Goal: Communication & Community: Answer question/provide support

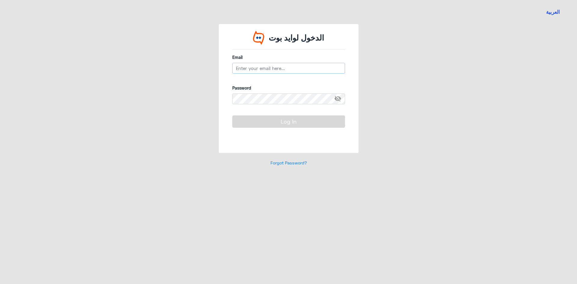
click at [251, 66] on input "email" at bounding box center [288, 68] width 113 height 11
type input "A"
type input "[EMAIL_ADDRESS][DOMAIN_NAME]"
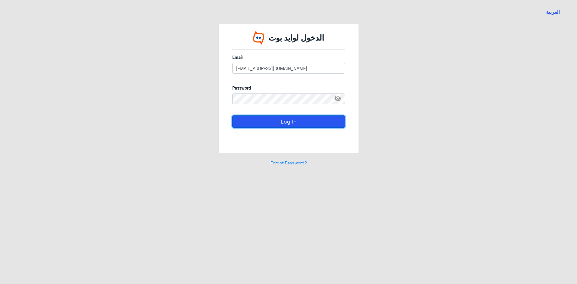
click at [269, 126] on button "Log In" at bounding box center [288, 121] width 113 height 12
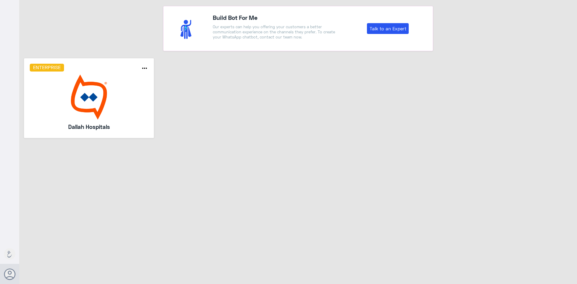
click at [109, 80] on img at bounding box center [89, 97] width 119 height 45
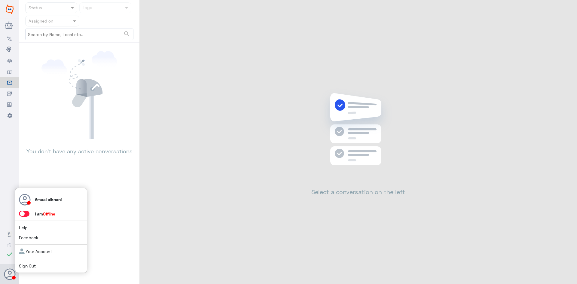
click at [24, 215] on span at bounding box center [24, 214] width 11 height 6
click at [0, 0] on input "checkbox" at bounding box center [0, 0] width 0 height 0
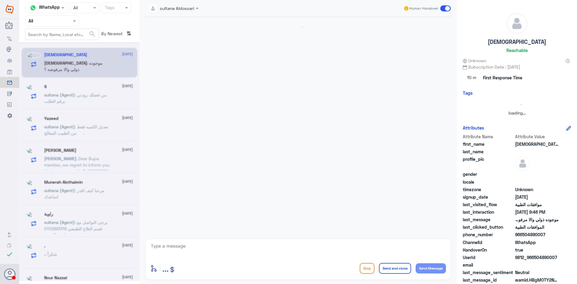
click at [60, 23] on input "text" at bounding box center [45, 20] width 33 height 7
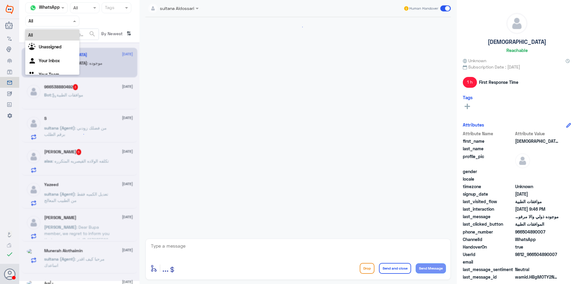
scroll to position [438, 0]
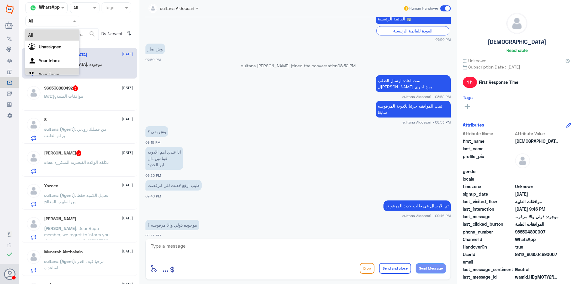
click at [47, 68] on div "Your Inbox" at bounding box center [52, 61] width 54 height 14
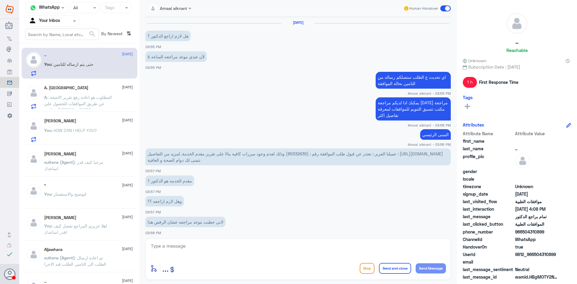
scroll to position [245, 0]
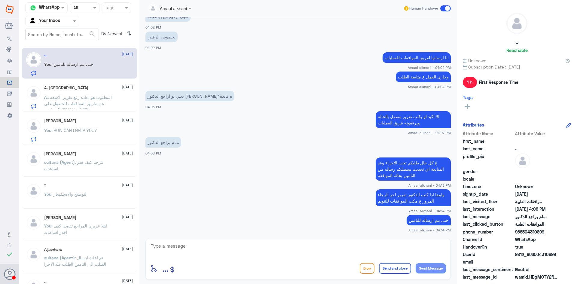
click at [55, 21] on input "text" at bounding box center [45, 20] width 33 height 7
click at [45, 67] on Team "Your Team" at bounding box center [49, 66] width 20 height 5
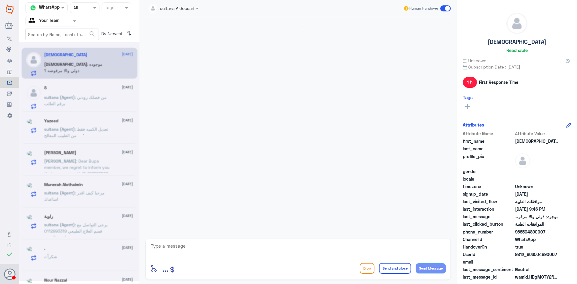
scroll to position [438, 0]
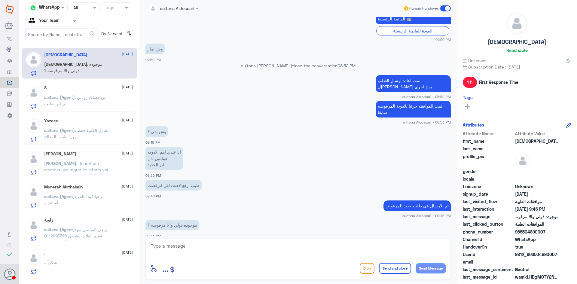
click at [185, 252] on textarea at bounding box center [298, 249] width 296 height 15
click at [92, 104] on p "sultana (Agent) : من فضلك زودني برقم الطلب" at bounding box center [78, 101] width 68 height 15
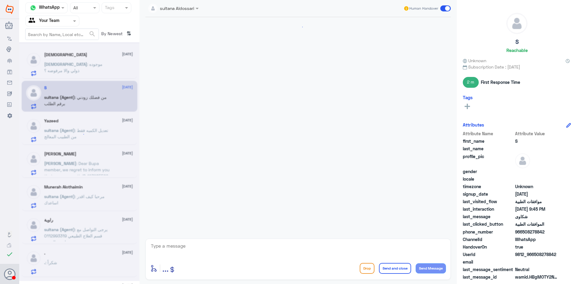
scroll to position [147, 0]
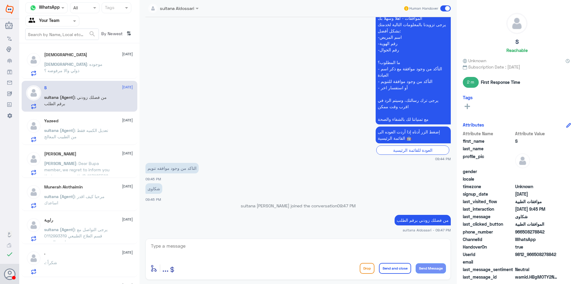
click at [214, 256] on textarea at bounding box center [298, 249] width 296 height 15
click at [215, 252] on textarea at bounding box center [298, 249] width 296 height 15
click at [71, 132] on span "sultana (Agent)" at bounding box center [59, 130] width 31 height 5
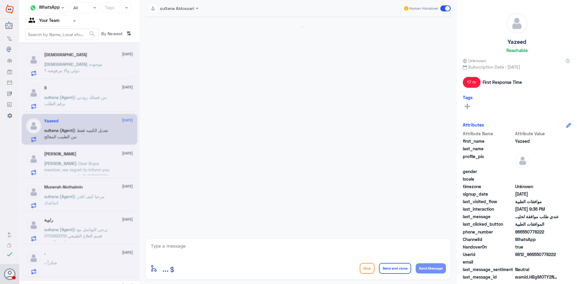
scroll to position [472, 0]
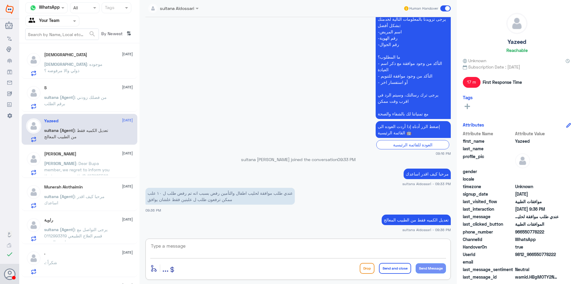
click at [158, 247] on textarea at bounding box center [298, 249] width 296 height 15
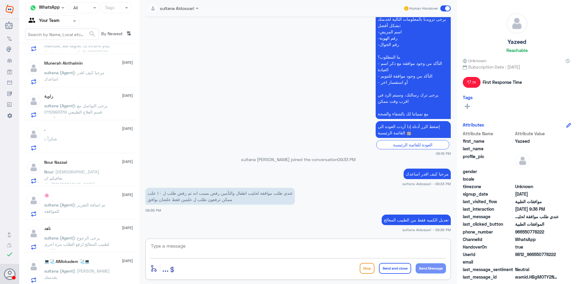
scroll to position [120, 0]
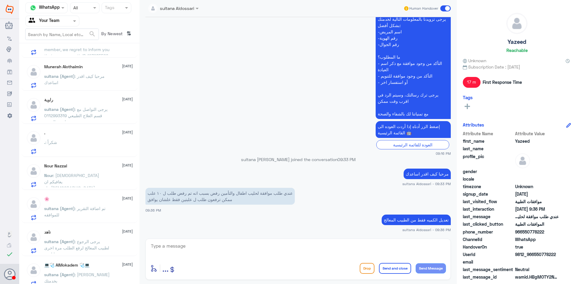
click at [99, 177] on div "Nour : [DEMOGRAPHIC_DATA] يعافيكم ان شاء[DEMOGRAPHIC_DATA]" at bounding box center [88, 181] width 89 height 14
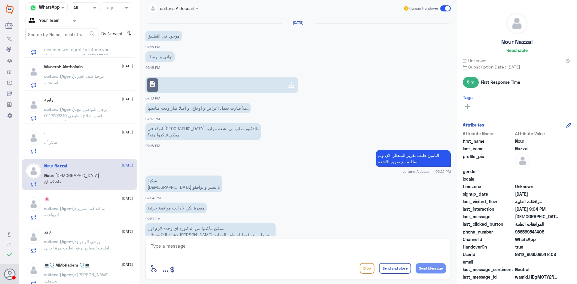
scroll to position [287, 0]
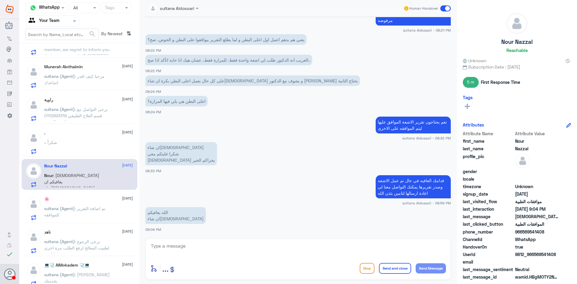
click at [184, 252] on textarea at bounding box center [298, 249] width 296 height 15
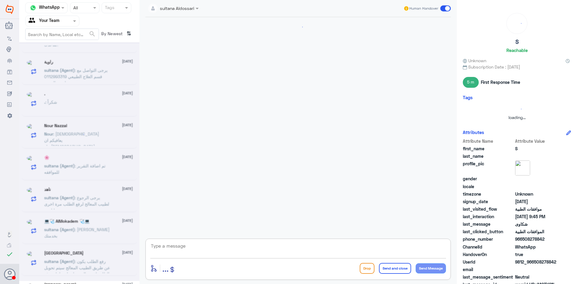
scroll to position [0, 0]
click at [184, 252] on textarea at bounding box center [298, 249] width 296 height 15
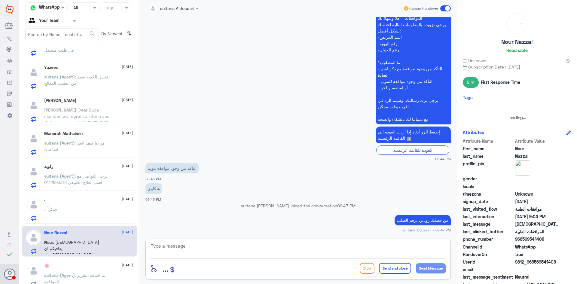
scroll to position [22, 0]
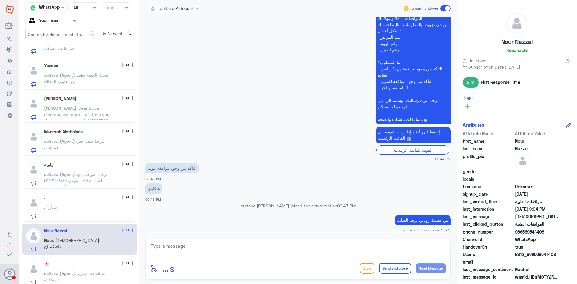
click at [96, 244] on p "Nour : [DEMOGRAPHIC_DATA] يعافيكم ان شاء[DEMOGRAPHIC_DATA]" at bounding box center [78, 244] width 68 height 15
click at [199, 246] on textarea at bounding box center [298, 249] width 296 height 15
click at [66, 182] on span ": يرجى التواصل مع قسم العلاج الطبيعي 0112993319 لحجز الموعد" at bounding box center [75, 181] width 63 height 18
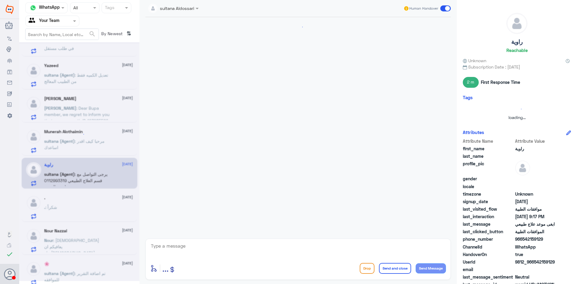
scroll to position [454, 0]
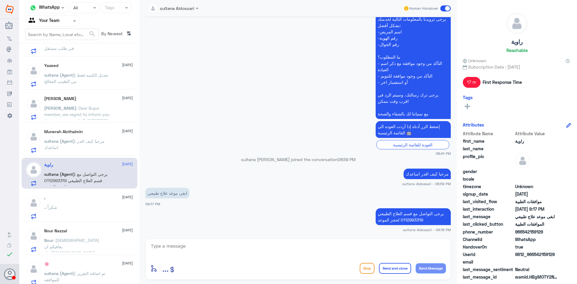
click at [60, 207] on div ". : شكراً" at bounding box center [88, 213] width 89 height 14
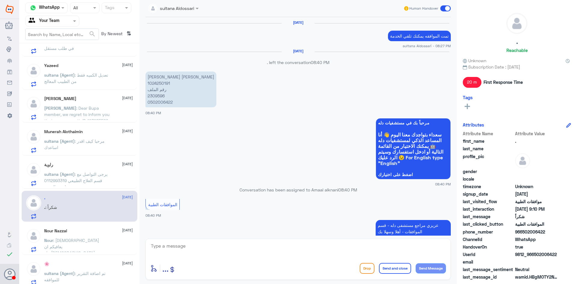
scroll to position [467, 0]
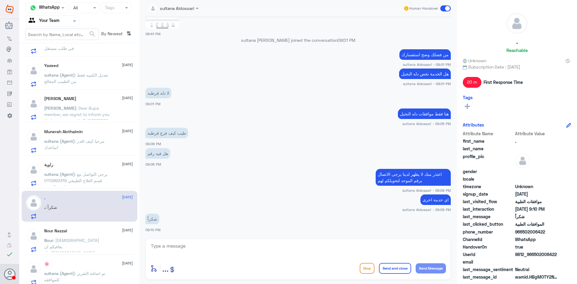
click at [199, 247] on textarea at bounding box center [298, 249] width 296 height 15
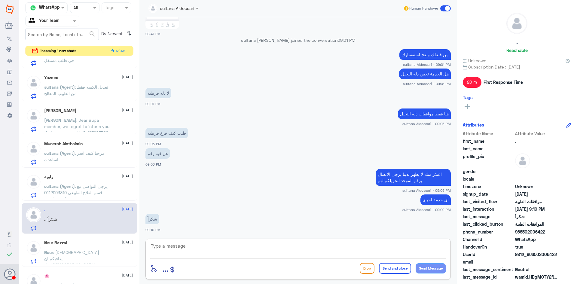
click at [199, 247] on textarea at bounding box center [298, 249] width 296 height 15
type textarea "k"
click at [413, 247] on textarea "نسعد دوما بخدمتكم ونتمنى لكم دوام الصحة والعافية" at bounding box center [298, 249] width 296 height 15
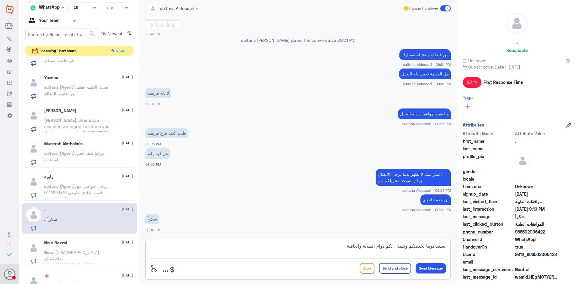
click at [413, 247] on textarea "نسعد دوما بخدمتكم ونتمنى لكم دوام الصحة والعافية" at bounding box center [298, 249] width 296 height 15
type textarea "نسعد دوما بخدمتكم ونتمنى لكم دوام الصحة والعافية"
click at [397, 270] on button "Send and close" at bounding box center [395, 268] width 32 height 11
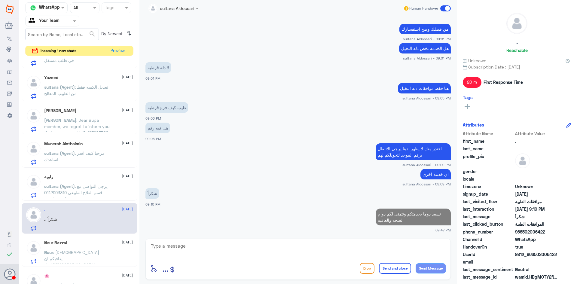
scroll to position [491, 0]
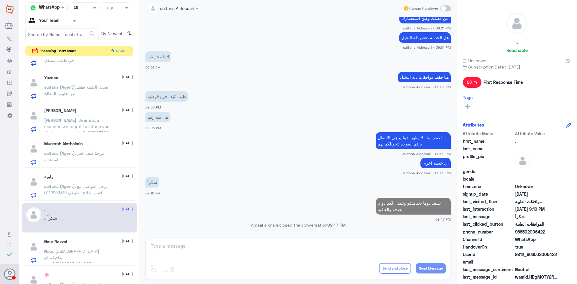
click at [69, 245] on div "Nour Nazzal [DATE] Nour : [DEMOGRAPHIC_DATA] يعافيكم ان شاء[DEMOGRAPHIC_DATA]" at bounding box center [88, 251] width 89 height 24
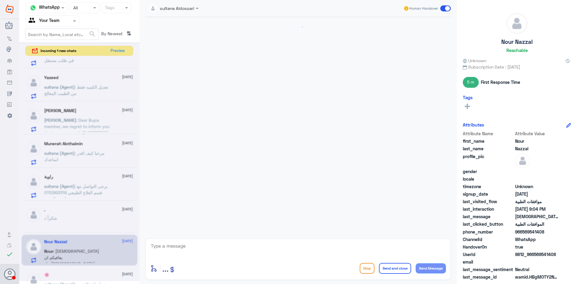
scroll to position [287, 0]
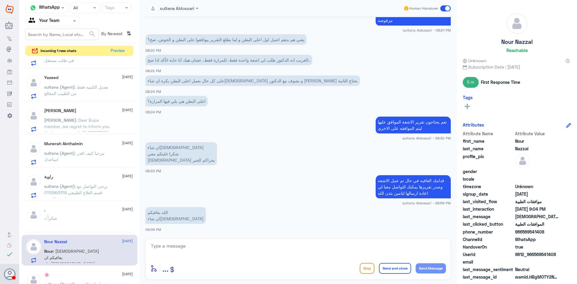
click at [202, 252] on textarea at bounding box center [298, 249] width 296 height 15
paste textarea "نسعد دوما بخدمتكم ونتمنى لكم دوام الصحة والعافية"
type textarea "نسعد دوما بخدمتكم ونتمنى لكم دوام الصحة والعافية"
click at [397, 269] on button "Send and close" at bounding box center [395, 268] width 32 height 11
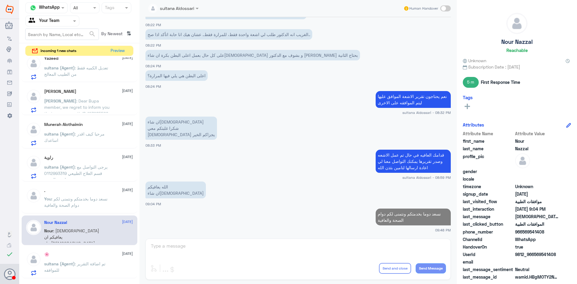
scroll to position [52, 0]
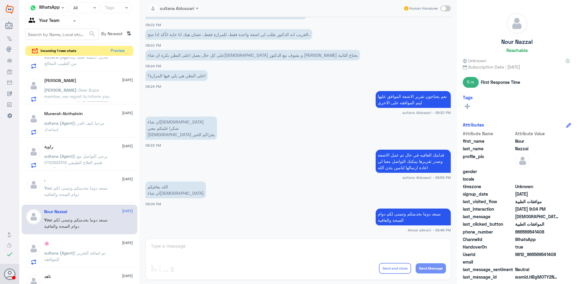
click at [75, 249] on div "🌸 [DATE] sultana (Agent) : تم اضافة التقرير للموافقه" at bounding box center [88, 253] width 89 height 24
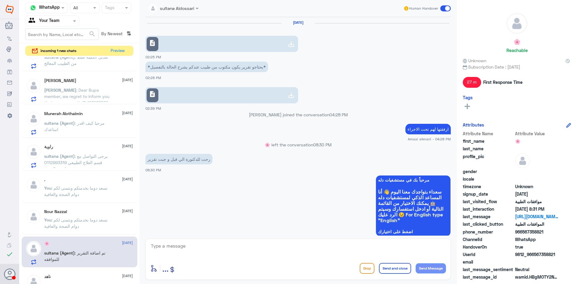
scroll to position [449, 0]
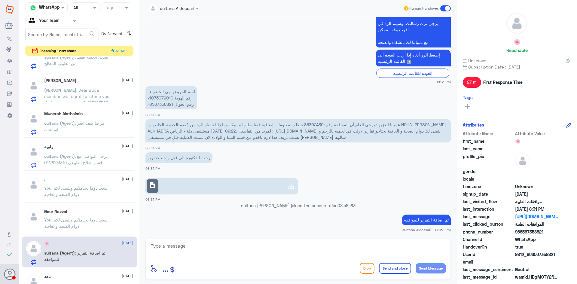
click at [194, 252] on textarea at bounding box center [298, 249] width 296 height 15
click at [77, 34] on input "text" at bounding box center [62, 34] width 73 height 11
click at [68, 22] on div at bounding box center [52, 20] width 53 height 7
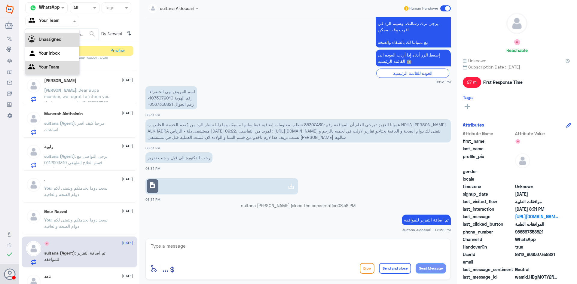
click at [66, 38] on div "Unassigned" at bounding box center [52, 40] width 54 height 14
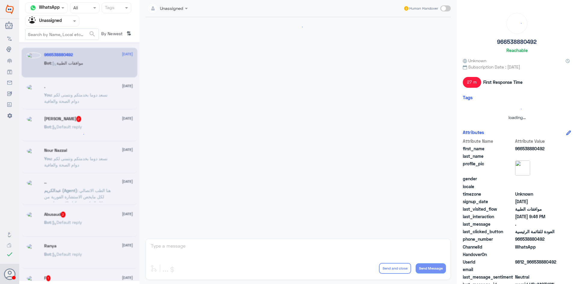
scroll to position [0, 0]
click at [65, 24] on div at bounding box center [52, 20] width 53 height 7
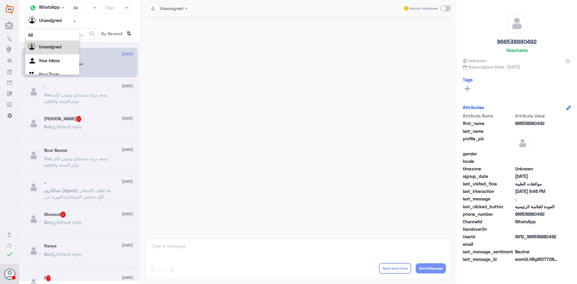
scroll to position [8, 0]
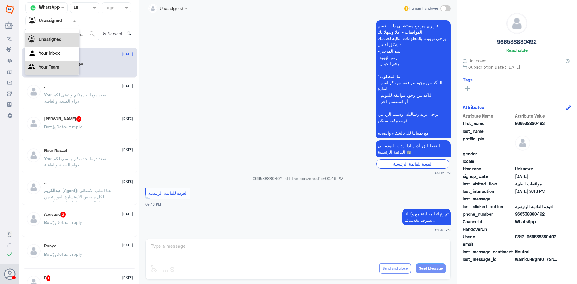
click at [52, 74] on div "Your Team" at bounding box center [52, 68] width 54 height 14
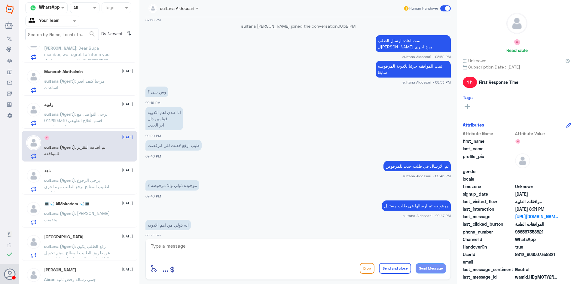
scroll to position [120, 0]
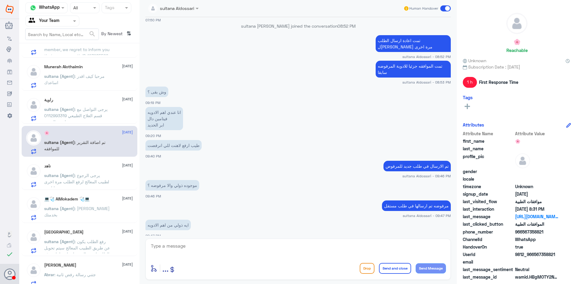
click at [92, 166] on div "ناهد [DATE]" at bounding box center [88, 165] width 89 height 5
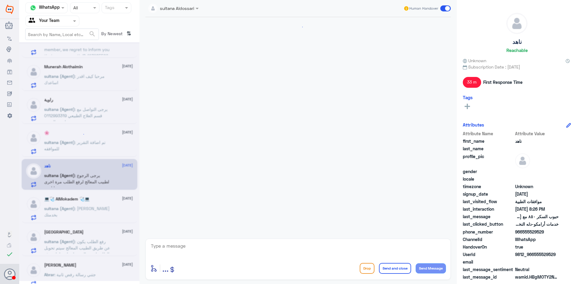
scroll to position [374, 0]
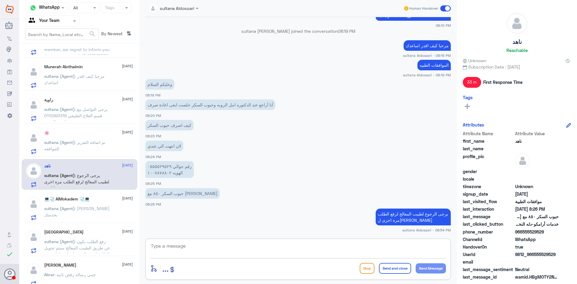
click at [201, 252] on textarea at bounding box center [298, 249] width 296 height 15
paste textarea "نسعد دوما بخدمتكم ونتمنى لكم دوام الصحة والعافية"
type textarea "نسعد دوما بخدمتكم ونتمنى لكم دوام الصحة والعافية"
click at [391, 265] on button "Send and close" at bounding box center [395, 268] width 32 height 11
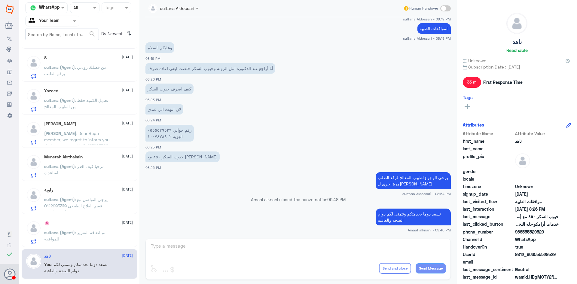
scroll to position [0, 0]
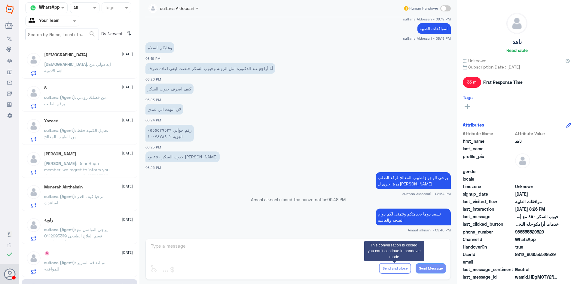
click at [111, 70] on p "[DEMOGRAPHIC_DATA] : ايه ذولي من اهم الادويه" at bounding box center [78, 68] width 68 height 15
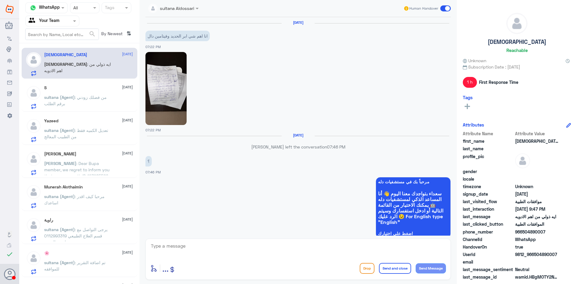
scroll to position [432, 0]
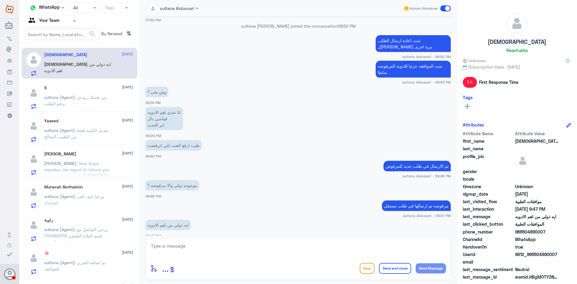
click at [178, 245] on textarea at bounding box center [298, 249] width 296 height 15
click at [91, 91] on div "S [DATE] sultana (Agent) : من فضلك زودني برقم الطلب" at bounding box center [88, 97] width 89 height 24
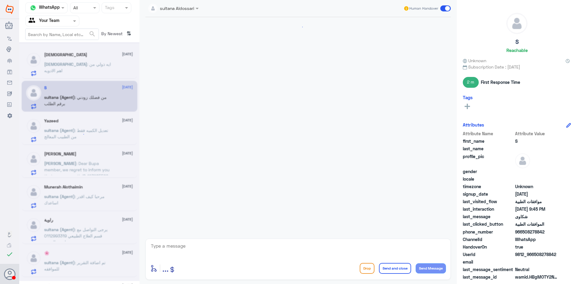
scroll to position [147, 0]
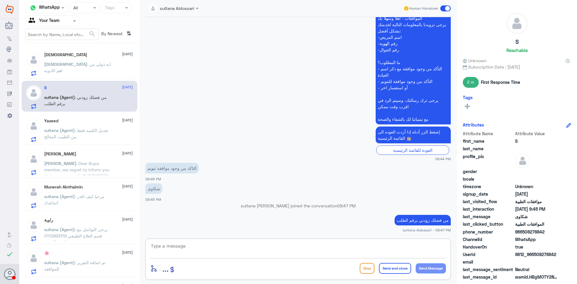
click at [180, 246] on textarea at bounding box center [298, 249] width 296 height 15
click at [97, 136] on p "sultana (Agent) : تعديل الكميه فقط من الطبيب المعالج" at bounding box center [78, 134] width 68 height 15
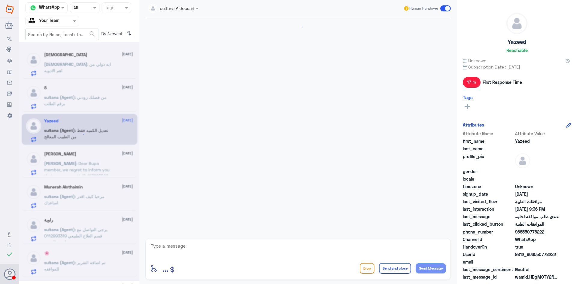
scroll to position [472, 0]
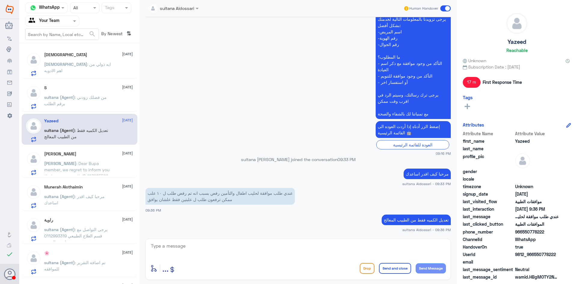
click at [188, 246] on textarea at bounding box center [298, 249] width 296 height 15
paste textarea "نسعد دوما بخدمتكم ونتمنى لكم دوام الصحة والعافية"
type textarea "نسعد دوما بخدمتكم ونتمنى لكم دوام الصحة والعافية"
click at [390, 268] on button "Send and close" at bounding box center [395, 268] width 32 height 11
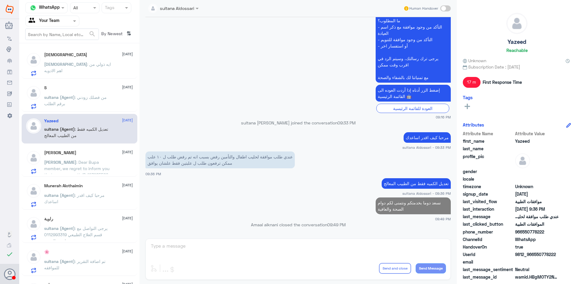
click at [67, 172] on span ": Dear Bupa member, we regret to inform you that your pre-auth ID 123985566 was…" at bounding box center [76, 184] width 65 height 49
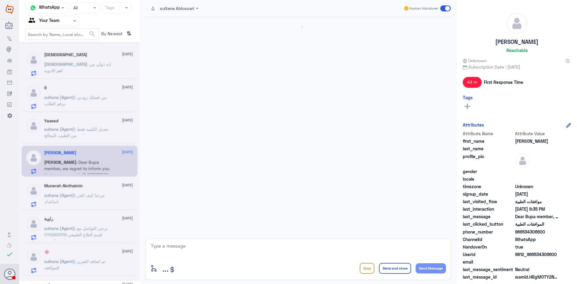
scroll to position [753, 0]
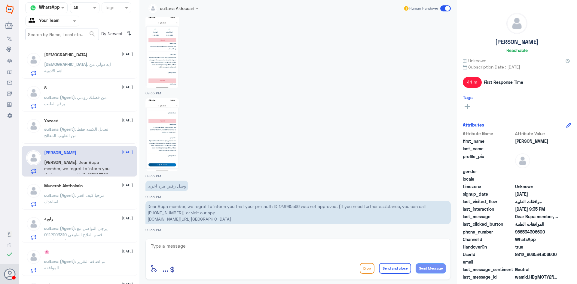
click at [179, 245] on textarea at bounding box center [298, 249] width 296 height 15
click at [291, 203] on p "Dear Bupa member, we regret to inform you that your pre-auth ID 123985566 was n…" at bounding box center [297, 212] width 305 height 23
copy p "123985566"
click at [186, 253] on textarea at bounding box center [298, 249] width 296 height 15
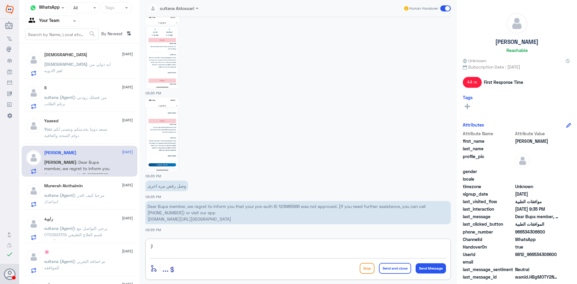
type textarea "j"
type textarea "تم رفع بياناتكم مره اخرى للفريق المختص بالعمليات"
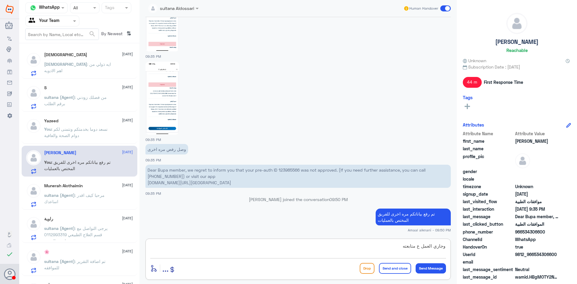
type textarea "وجاري العمل ع متابعته"
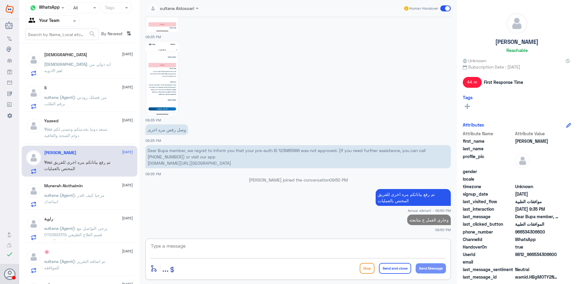
click at [82, 195] on span ": مرحبا كيف اقدر اساعدك" at bounding box center [74, 198] width 60 height 11
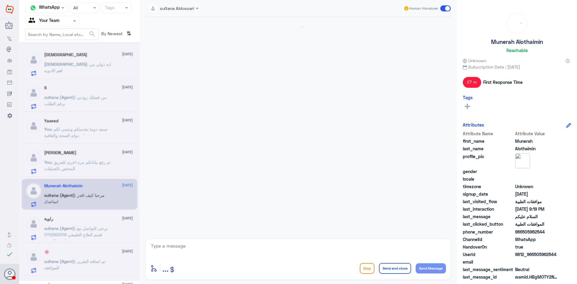
scroll to position [106, 0]
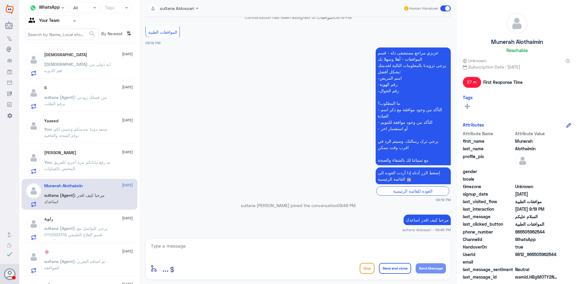
click at [192, 244] on textarea at bounding box center [298, 249] width 296 height 15
click at [191, 248] on textarea at bounding box center [298, 249] width 296 height 15
click at [61, 227] on span "sultana (Agent)" at bounding box center [59, 228] width 31 height 5
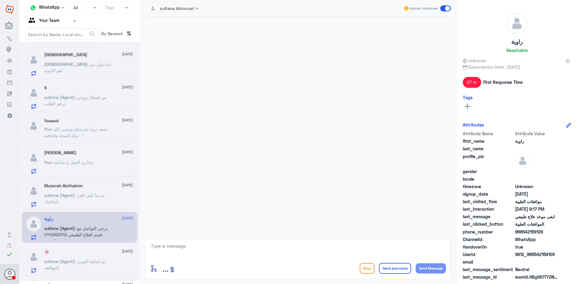
scroll to position [454, 0]
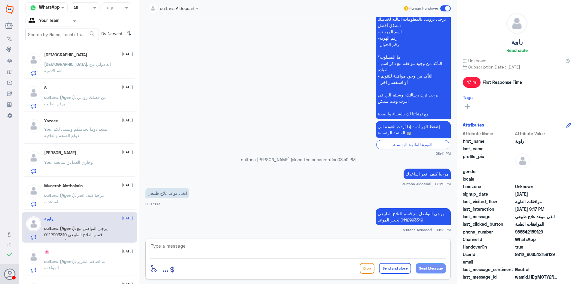
click at [200, 253] on textarea at bounding box center [298, 249] width 296 height 15
paste textarea "نسعد دوما بخدمتكم ونتمنى لكم دوام الصحة والعافية"
type textarea "نسعد دوما بخدمتكم ونتمنى لكم دوام الصحة والعافية"
click at [392, 263] on button "Send and close" at bounding box center [395, 268] width 32 height 11
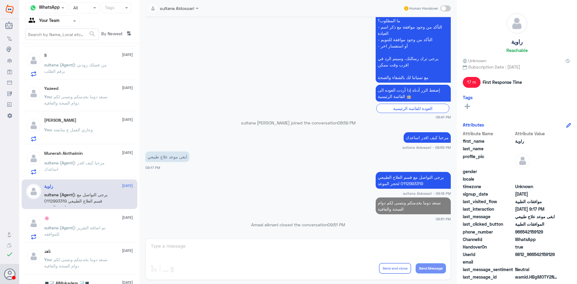
scroll to position [60, 0]
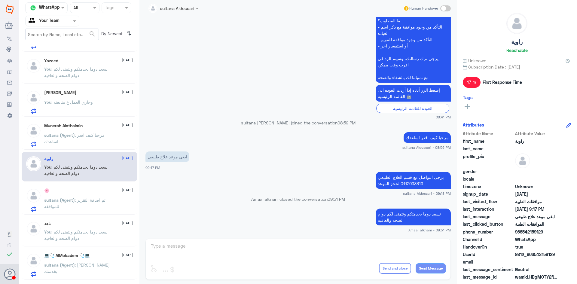
click at [99, 200] on span ": تم اضافة التقرير للموافقه" at bounding box center [74, 202] width 61 height 11
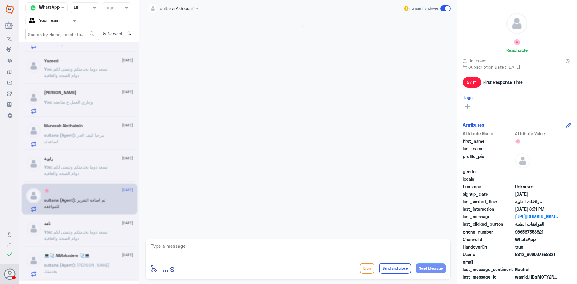
scroll to position [449, 0]
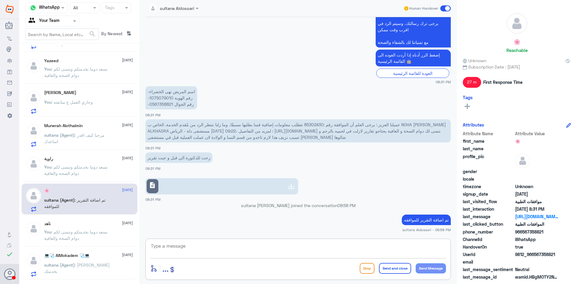
click at [168, 255] on textarea at bounding box center [298, 249] width 296 height 15
click at [76, 254] on h5 "💻🩺 AlMokadem 🩺💻" at bounding box center [66, 255] width 45 height 5
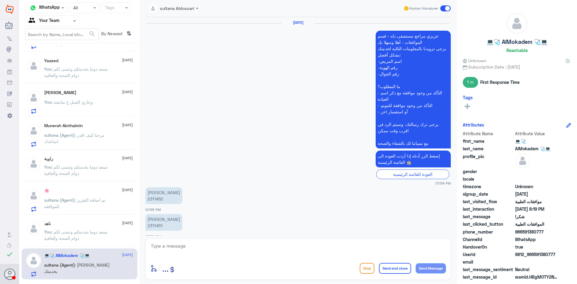
scroll to position [358, 0]
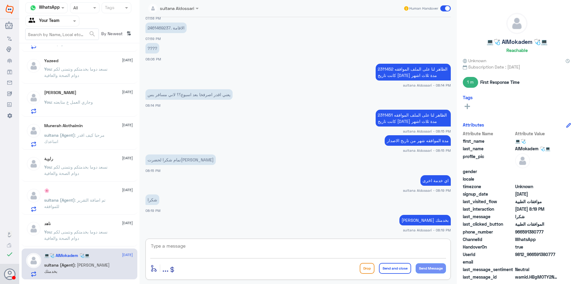
click at [211, 252] on textarea at bounding box center [298, 249] width 296 height 15
type textarea "."
click at [401, 271] on button "Send and close" at bounding box center [395, 268] width 32 height 11
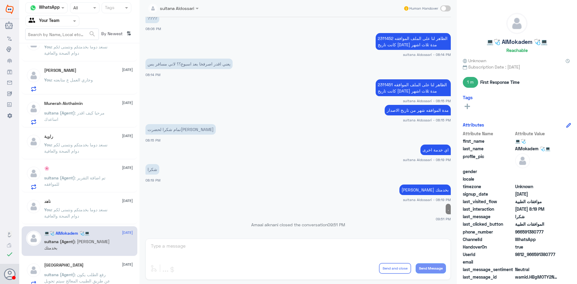
scroll to position [120, 0]
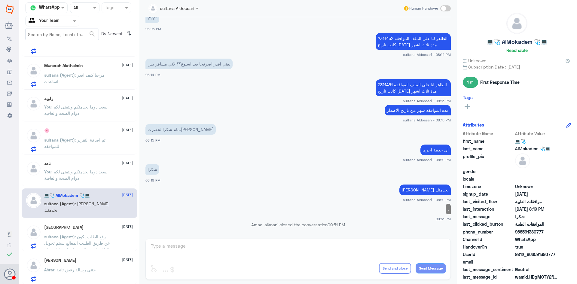
click at [84, 234] on span ": رفع الطلب يكون عن طريق الطبيب المعالج سيتم تحويل الطلب لقسم السمعيات ليتم اعا…" at bounding box center [77, 246] width 66 height 24
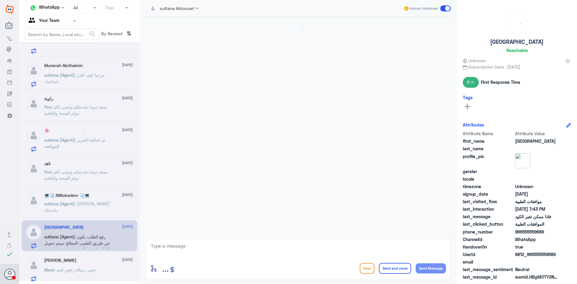
scroll to position [719, 0]
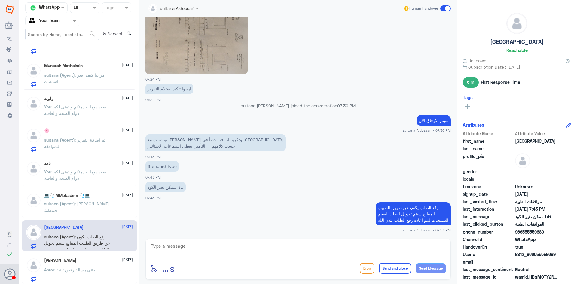
click at [225, 250] on textarea at bounding box center [298, 249] width 296 height 15
click at [196, 250] on textarea at bounding box center [298, 249] width 296 height 15
click at [98, 267] on div "[PERSON_NAME] [DATE] Abrar : جتني رسالة رفض ثانية" at bounding box center [88, 270] width 89 height 24
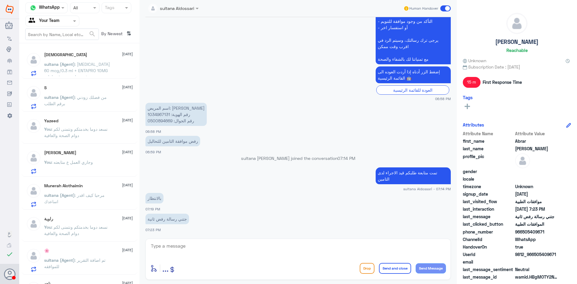
click at [105, 57] on div "[PERSON_NAME] [DATE] sultana (Agent) : [MEDICAL_DATA] 60 mcg/0.3 ml + ENTAPRO 1…" at bounding box center [88, 64] width 89 height 24
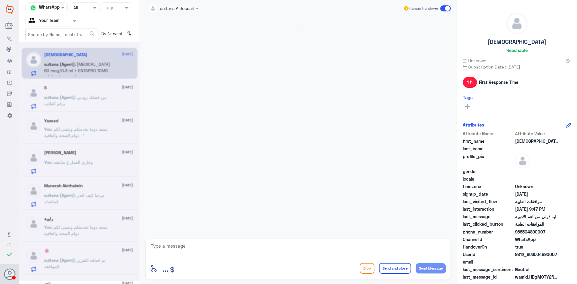
scroll to position [443, 0]
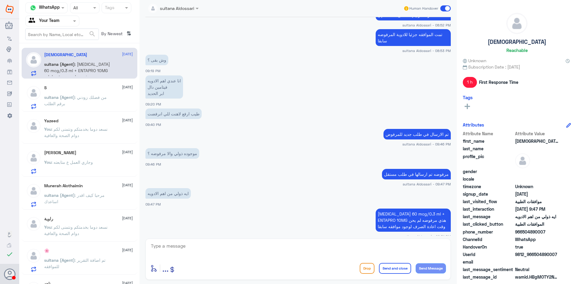
click at [205, 245] on textarea at bounding box center [298, 249] width 296 height 15
click at [82, 106] on p "sultana (Agent) : من فضلك زودني برقم الطلب" at bounding box center [78, 101] width 68 height 15
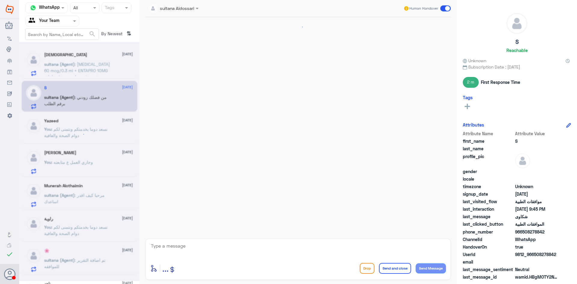
scroll to position [147, 0]
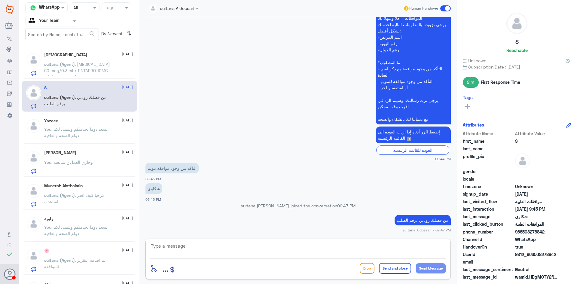
click at [184, 246] on textarea at bounding box center [298, 249] width 296 height 15
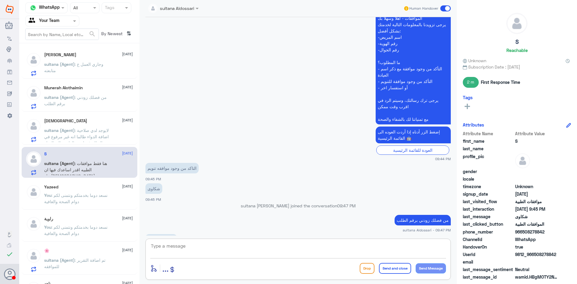
scroll to position [301, 0]
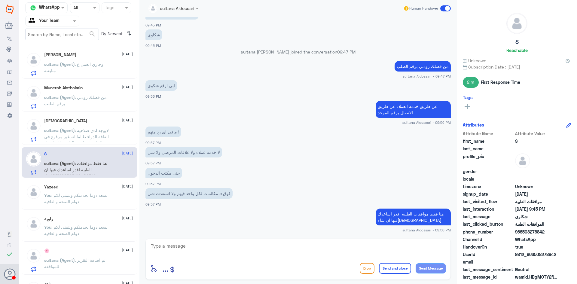
click at [107, 69] on p "sultana (Agent) : وجاري العمل ع متابعته" at bounding box center [78, 68] width 68 height 15
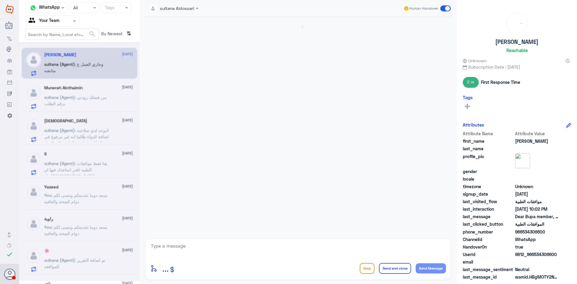
scroll to position [492, 0]
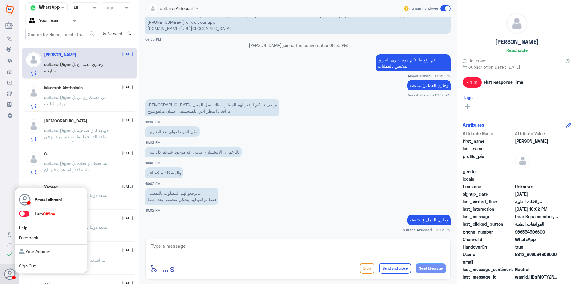
click at [10, 272] on icon at bounding box center [10, 274] width 12 height 12
click at [29, 215] on span at bounding box center [24, 214] width 11 height 6
click at [0, 0] on input "checkbox" at bounding box center [0, 0] width 0 height 0
click at [6, 275] on icon at bounding box center [10, 274] width 12 height 12
click at [27, 215] on span at bounding box center [27, 214] width 16 height 6
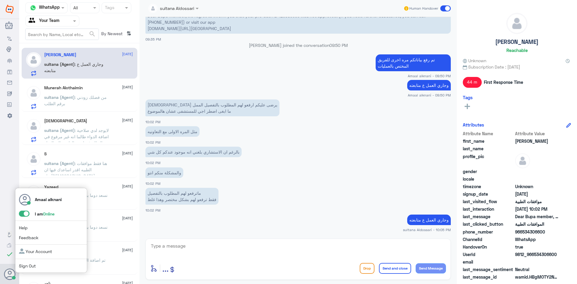
click at [26, 213] on span at bounding box center [24, 214] width 11 height 6
click at [0, 0] on input "checkbox" at bounding box center [0, 0] width 0 height 0
click at [25, 218] on div "Amaal alknani I am Offline Help Feedback Your Account Sign Out" at bounding box center [51, 230] width 72 height 85
click at [26, 213] on span at bounding box center [24, 214] width 11 height 6
click at [0, 0] on input "checkbox" at bounding box center [0, 0] width 0 height 0
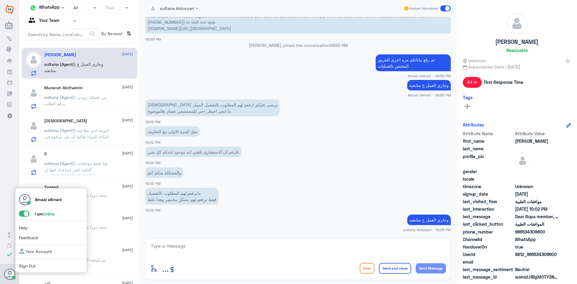
click at [25, 212] on span at bounding box center [24, 214] width 11 height 6
click at [0, 0] on input "checkbox" at bounding box center [0, 0] width 0 height 0
click at [33, 266] on link "Sign Out" at bounding box center [27, 265] width 17 height 5
